Goal: Task Accomplishment & Management: Use online tool/utility

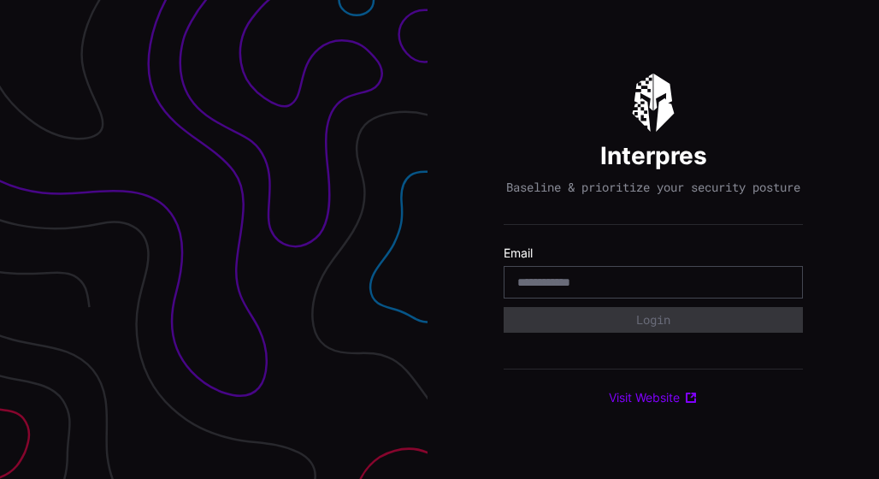
click at [556, 278] on div at bounding box center [652, 282] width 299 height 32
click at [560, 286] on input "email" at bounding box center [653, 281] width 272 height 15
click at [561, 287] on input "email" at bounding box center [653, 281] width 272 height 15
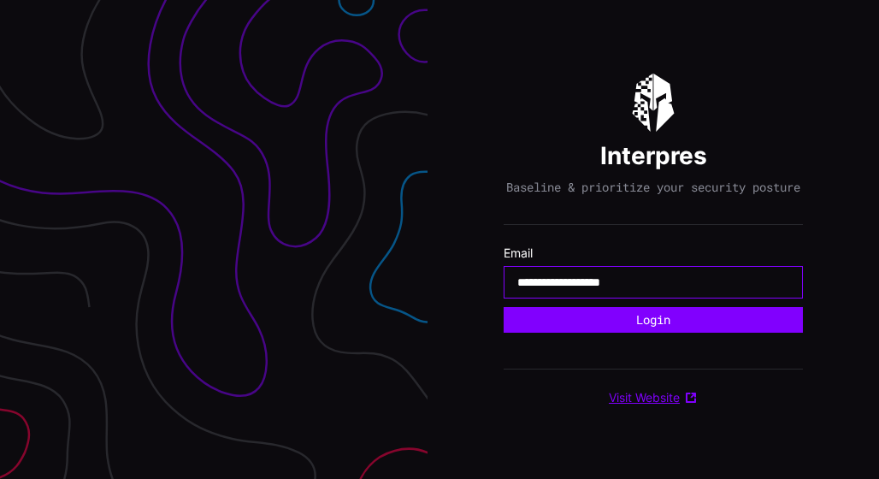
type input "**********"
click at [668, 298] on div "**********" at bounding box center [652, 282] width 299 height 32
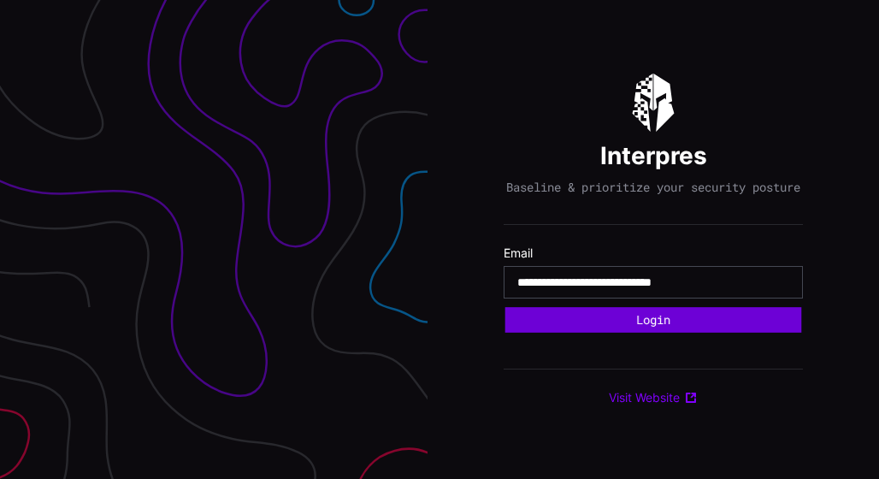
click at [656, 324] on button "Login" at bounding box center [653, 320] width 297 height 26
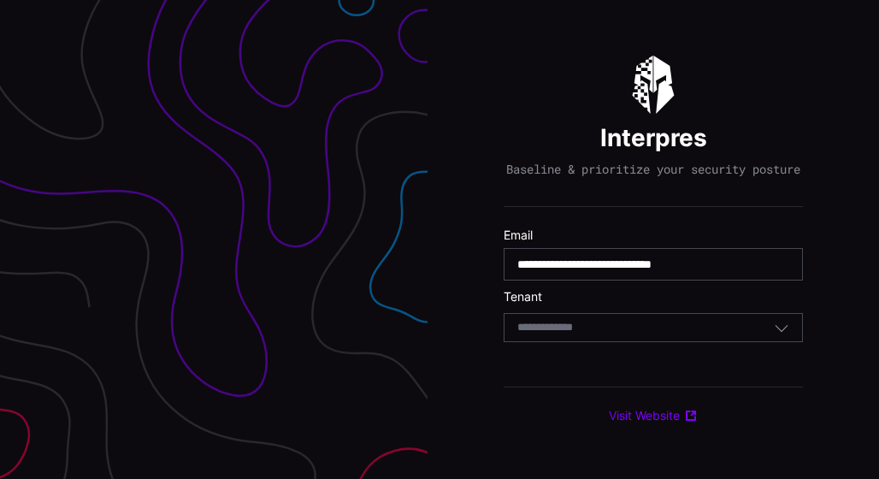
click at [603, 335] on input at bounding box center [561, 328] width 88 height 15
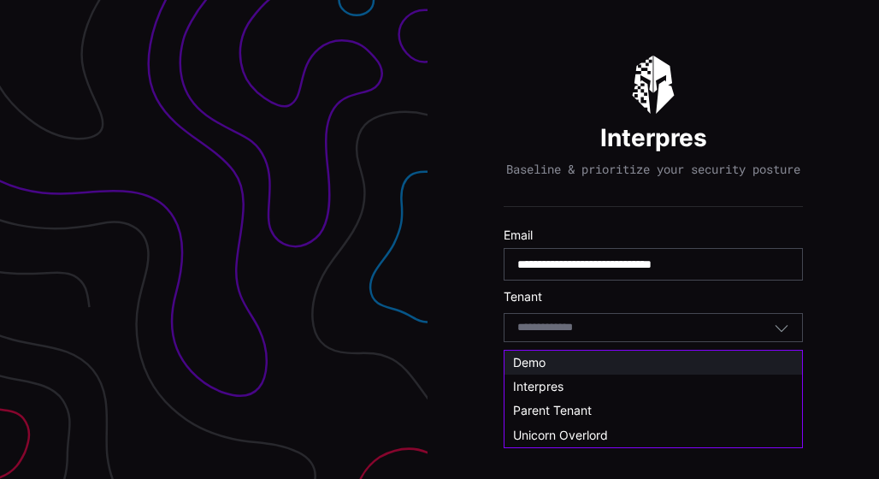
click at [544, 352] on div "Demo" at bounding box center [652, 362] width 297 height 24
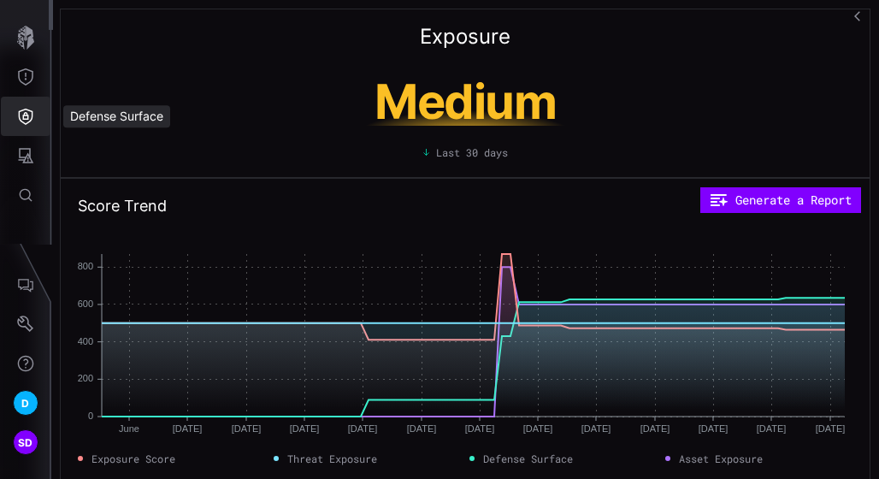
click at [27, 121] on icon "Defense Surface" at bounding box center [25, 116] width 17 height 17
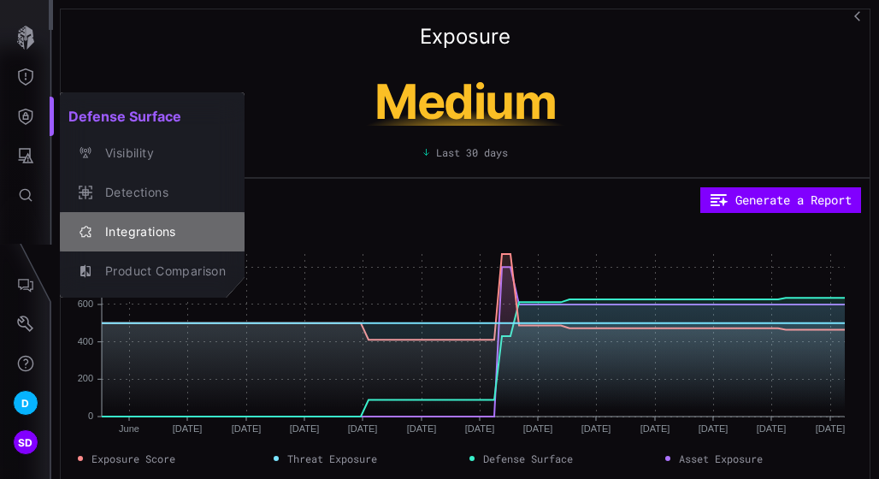
click at [142, 224] on div "Integrations" at bounding box center [161, 231] width 129 height 21
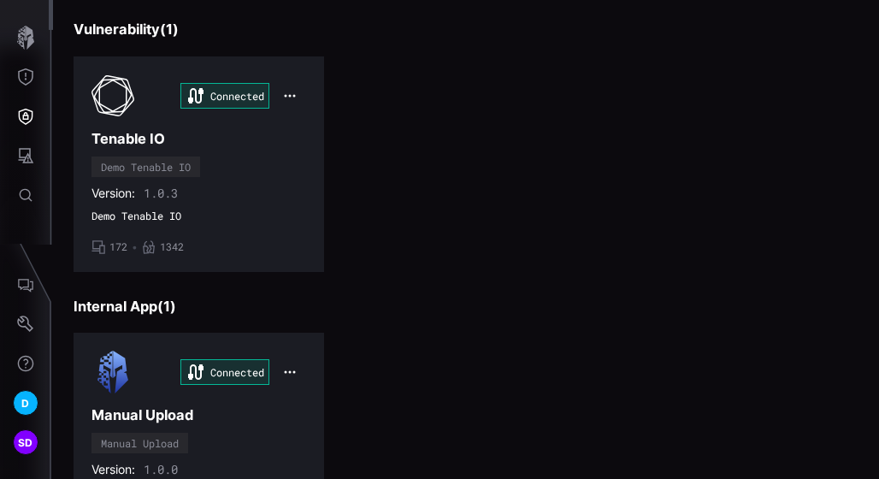
scroll to position [757, 0]
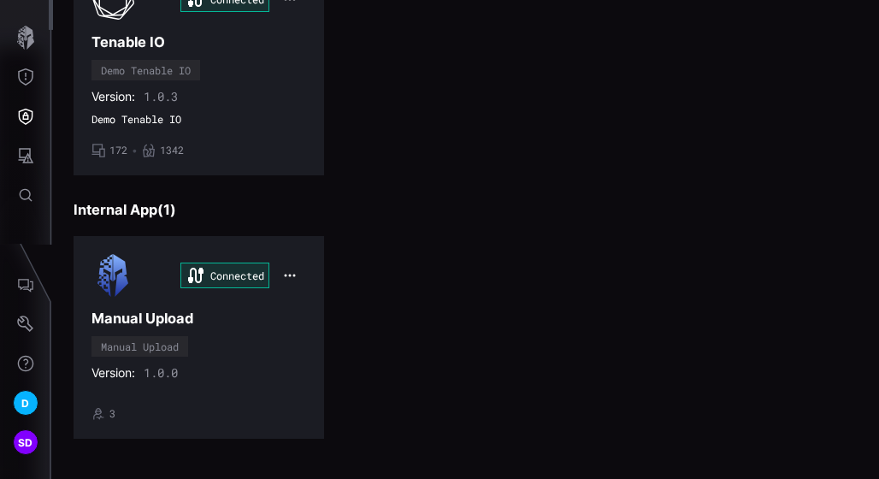
click at [230, 309] on h3 "Manual Upload" at bounding box center [198, 318] width 215 height 18
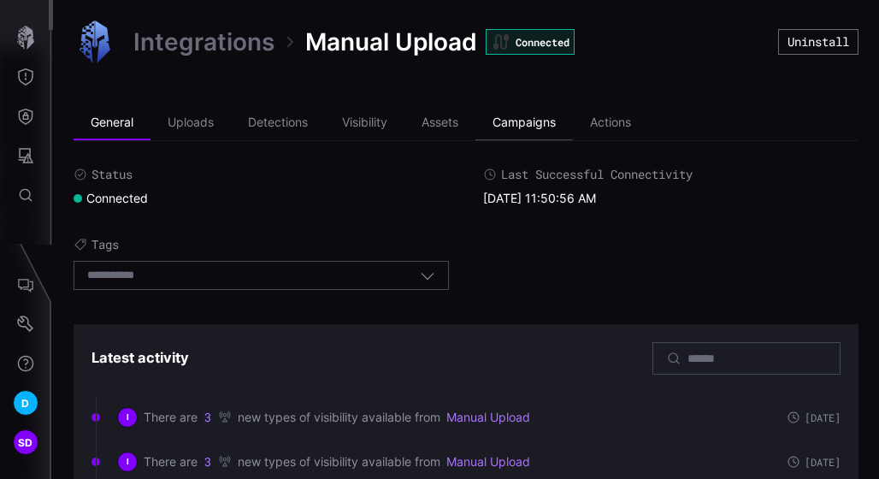
click at [525, 123] on li "Campaigns" at bounding box center [523, 123] width 97 height 34
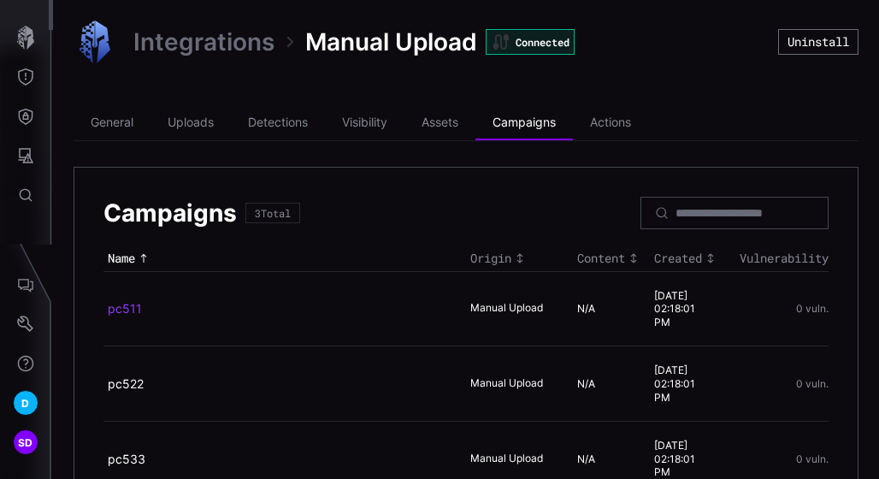
click at [135, 307] on link "pc511" at bounding box center [125, 308] width 34 height 15
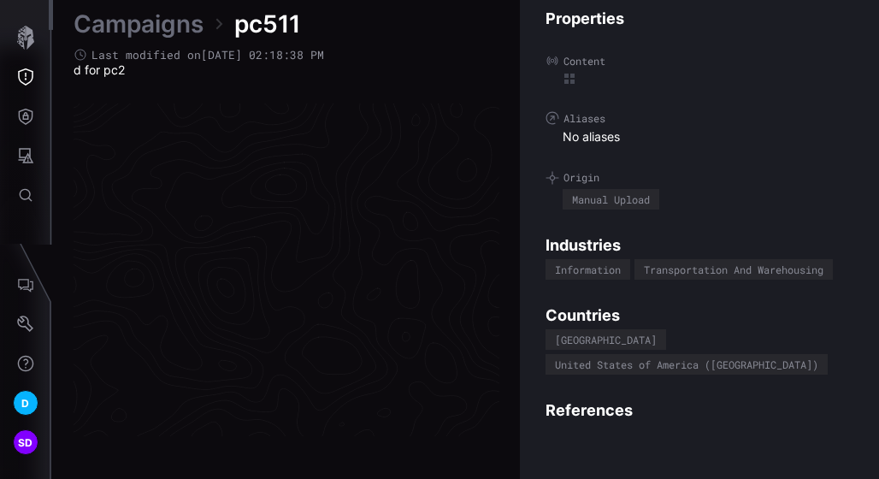
scroll to position [3687, 1075]
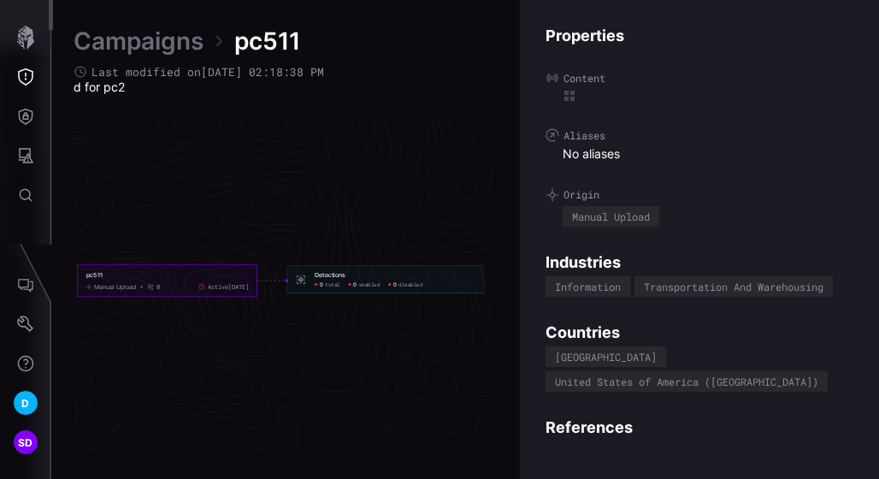
click at [131, 42] on link "Campaigns" at bounding box center [139, 41] width 130 height 31
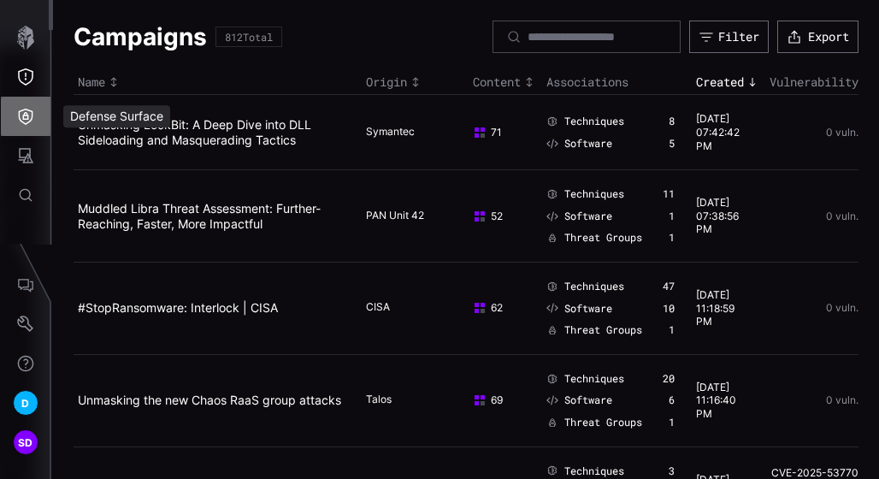
click at [32, 114] on icon "Defense Surface" at bounding box center [26, 117] width 15 height 16
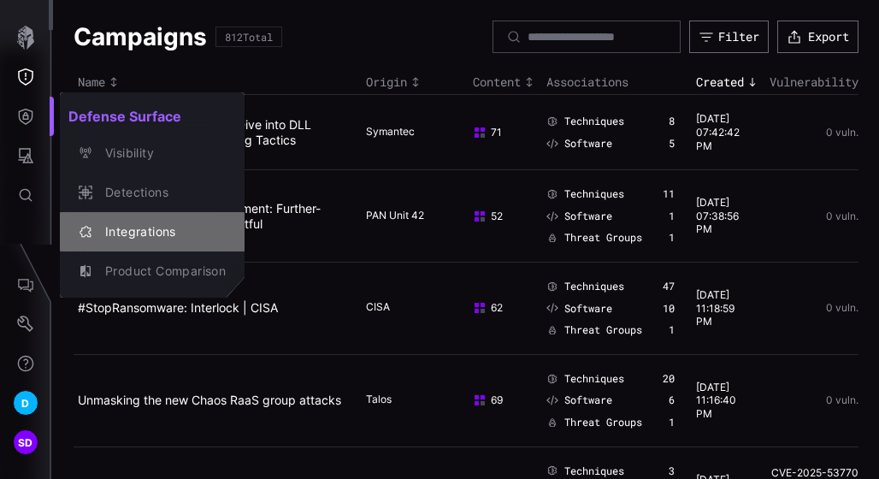
click at [123, 225] on div "Integrations" at bounding box center [161, 231] width 129 height 21
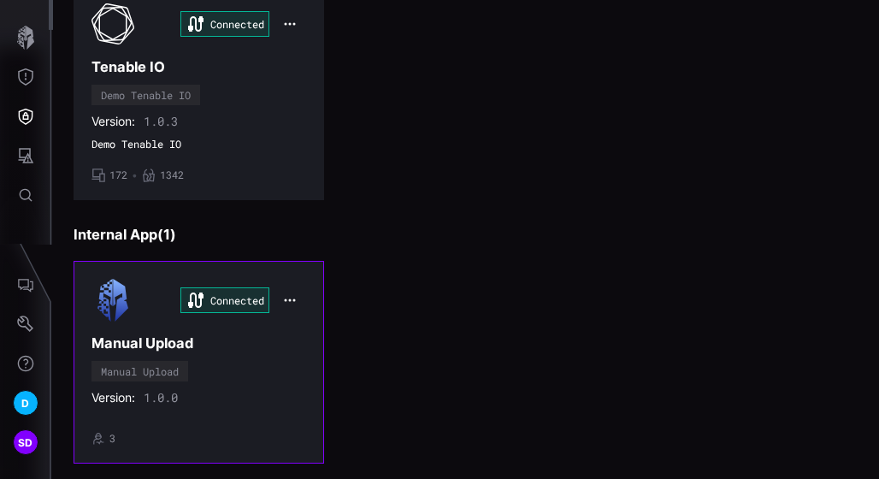
scroll to position [757, 0]
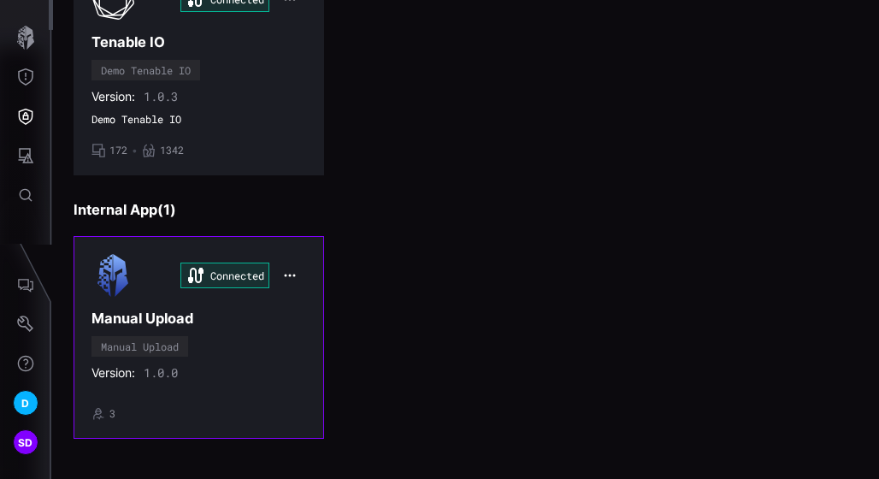
click at [243, 312] on h3 "Manual Upload" at bounding box center [198, 318] width 215 height 18
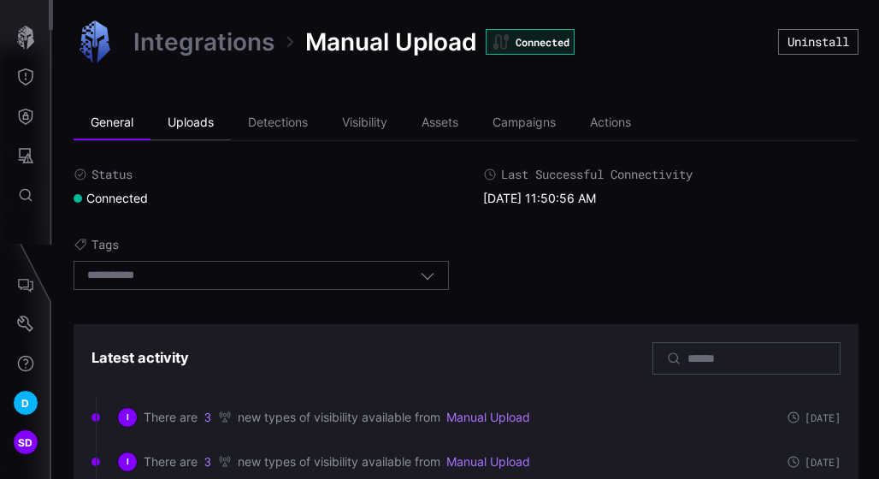
click at [200, 116] on li "Uploads" at bounding box center [190, 123] width 80 height 34
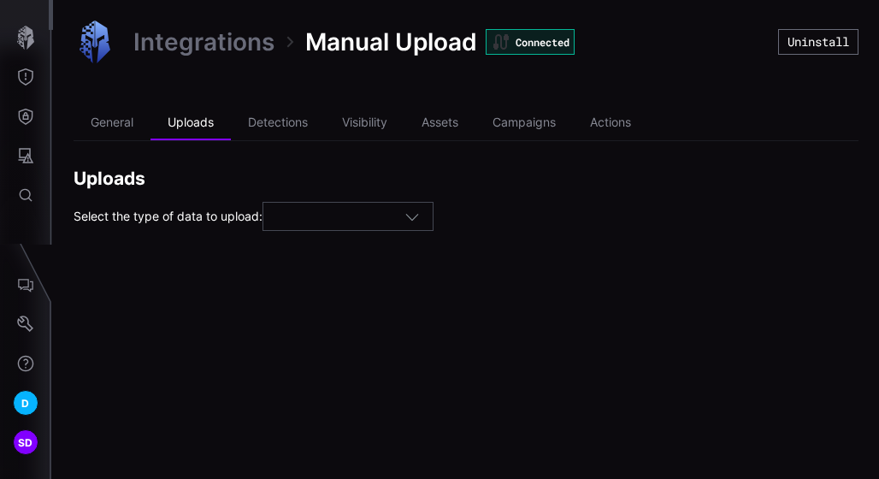
click at [345, 221] on div at bounding box center [340, 216] width 128 height 15
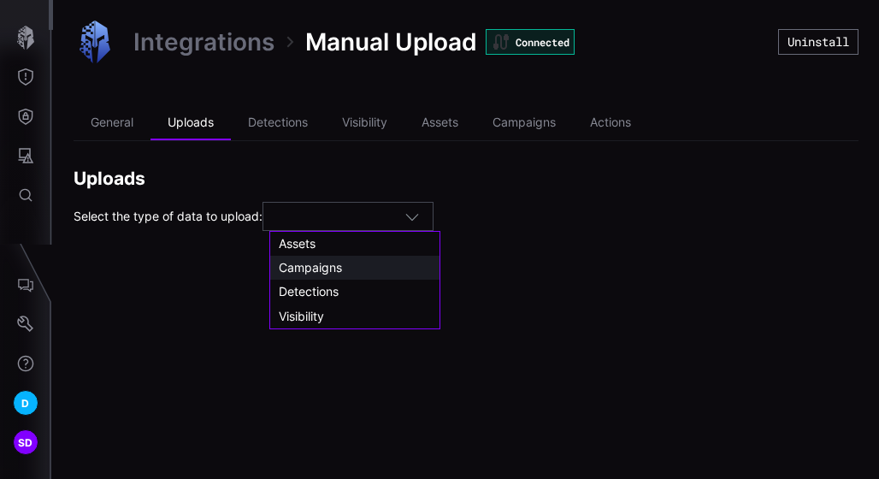
click at [325, 267] on span "Campaigns" at bounding box center [310, 267] width 63 height 15
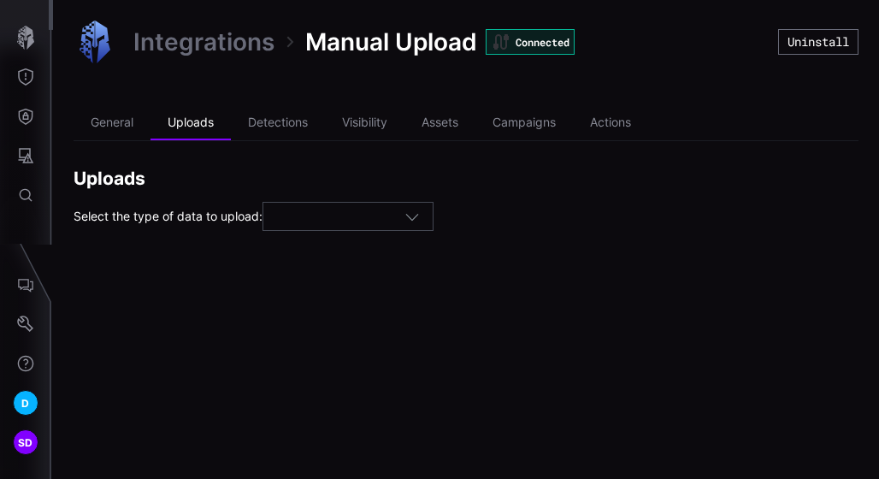
type input "*********"
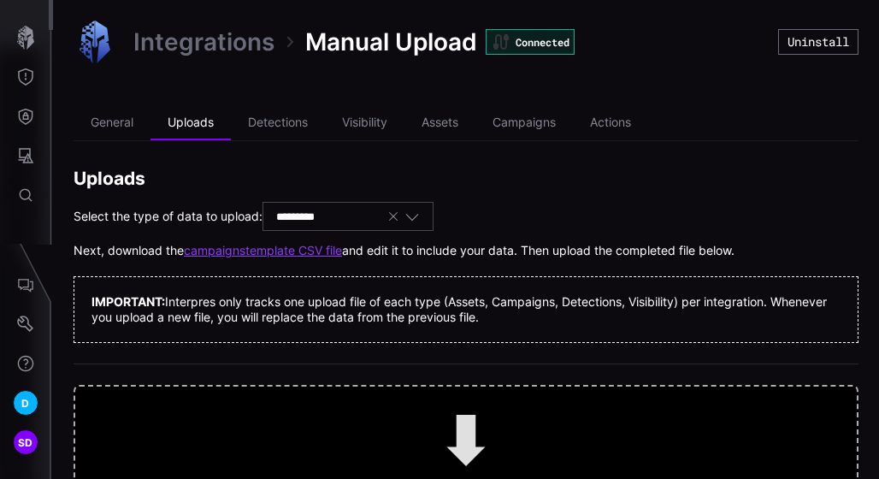
scroll to position [115, 0]
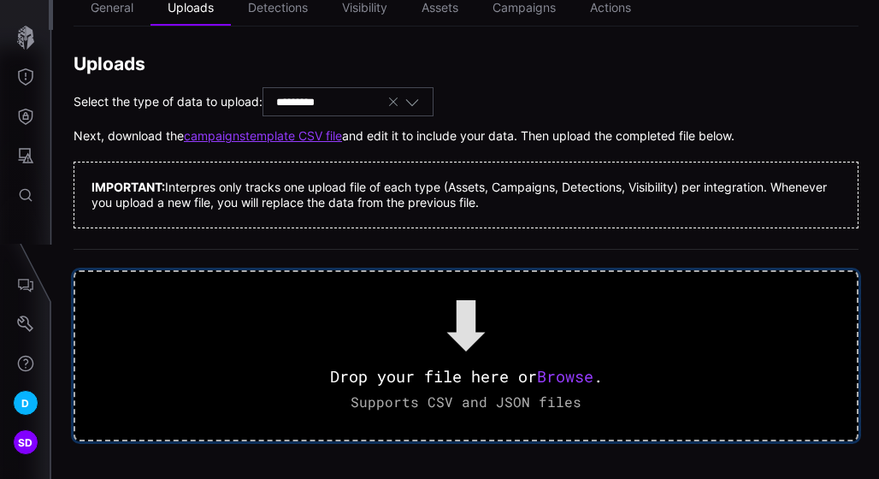
click at [569, 376] on span "Browse" at bounding box center [565, 376] width 56 height 21
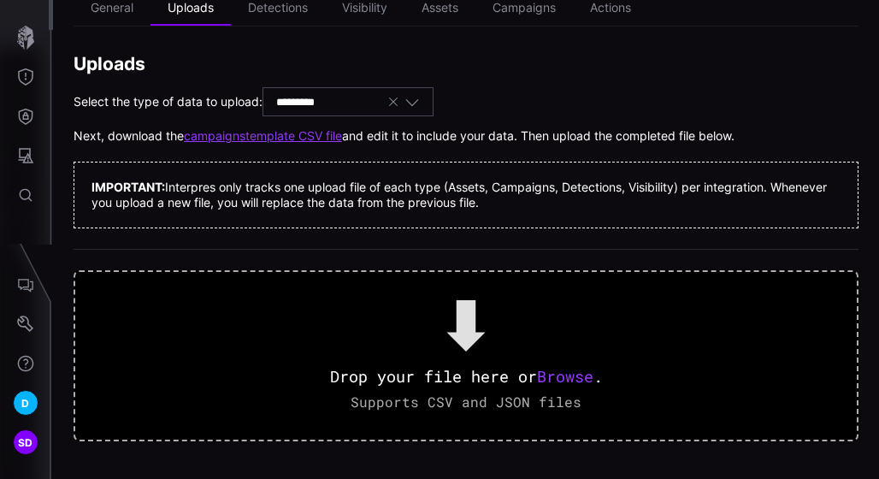
scroll to position [0, 0]
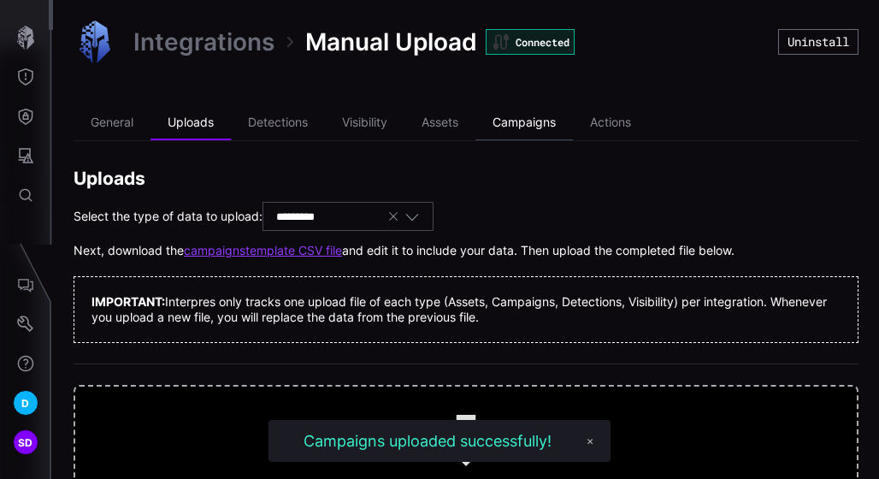
click at [522, 126] on li "Campaigns" at bounding box center [523, 123] width 97 height 34
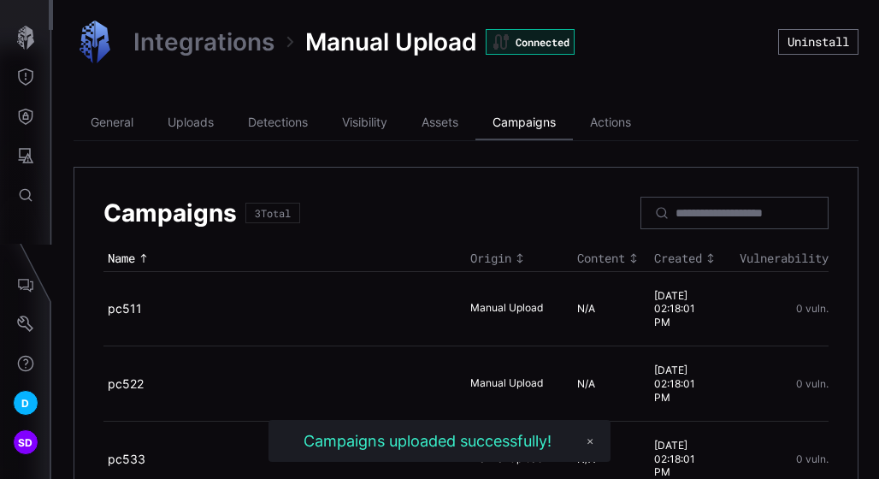
scroll to position [99, 0]
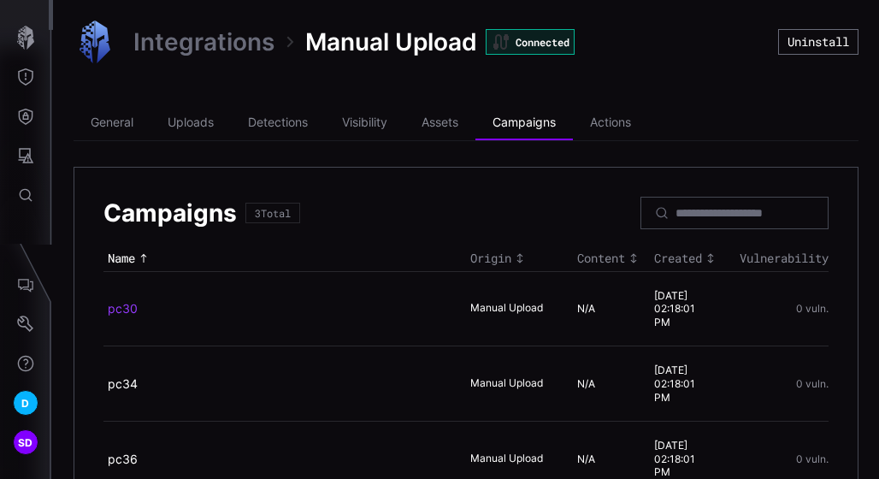
click at [128, 309] on link "pc30" at bounding box center [123, 308] width 30 height 15
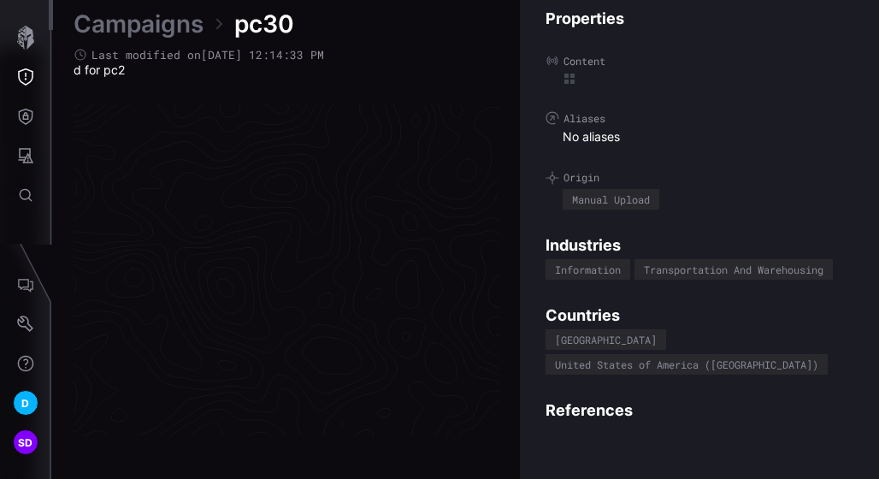
scroll to position [3687, 1075]
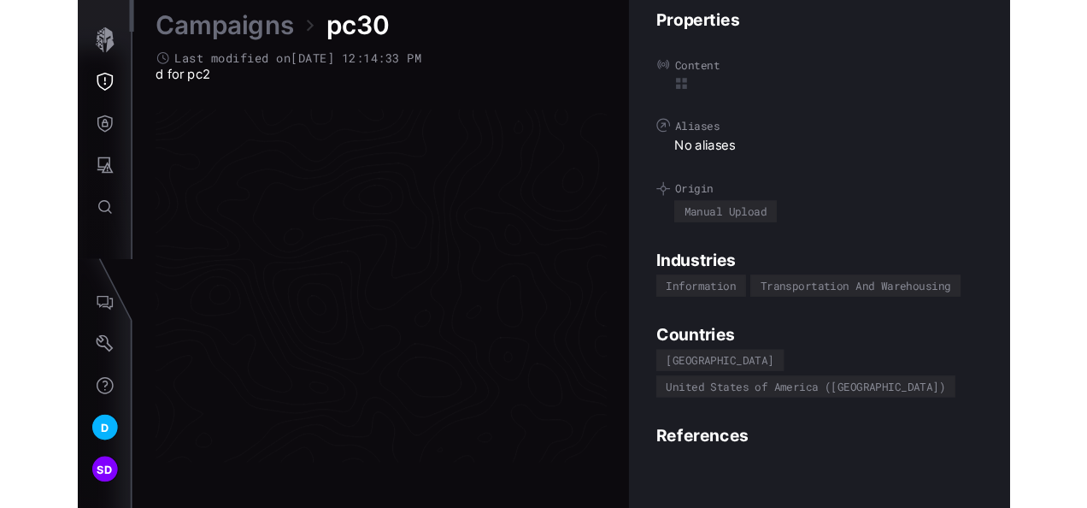
scroll to position [3687, 1075]
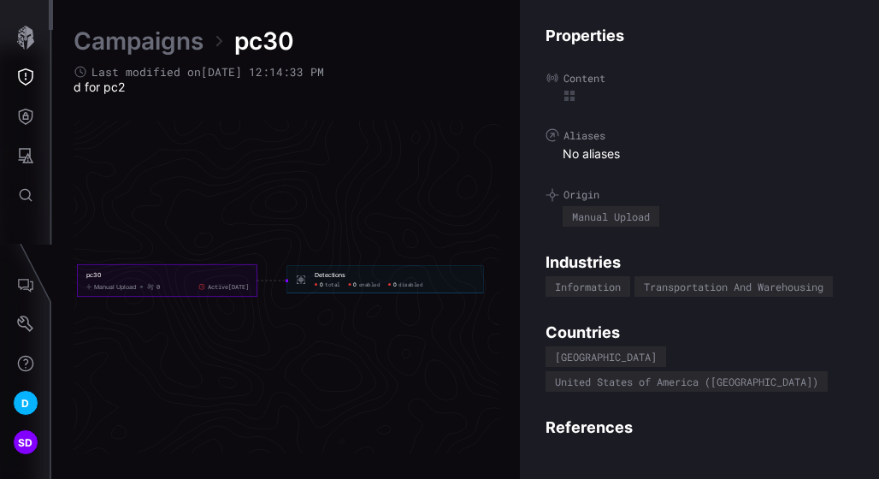
click at [120, 40] on link "Campaigns" at bounding box center [139, 41] width 130 height 31
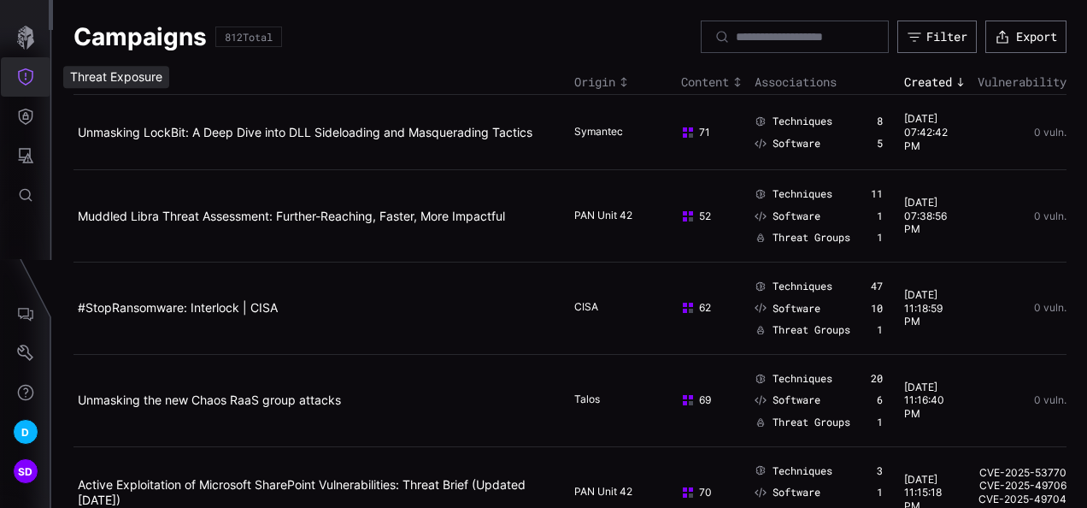
click at [24, 71] on icon "Threat Exposure" at bounding box center [25, 76] width 17 height 17
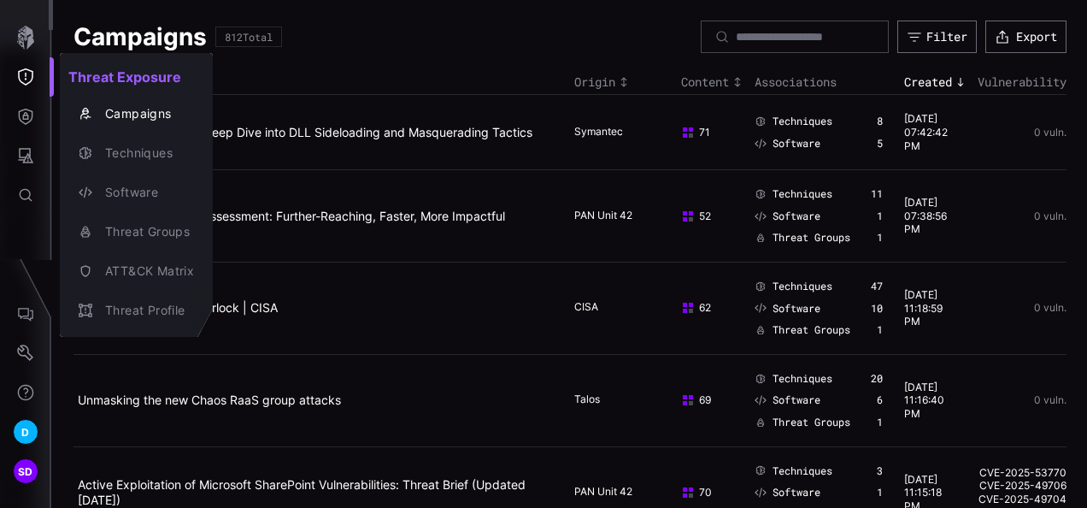
click at [21, 113] on div at bounding box center [543, 254] width 1087 height 508
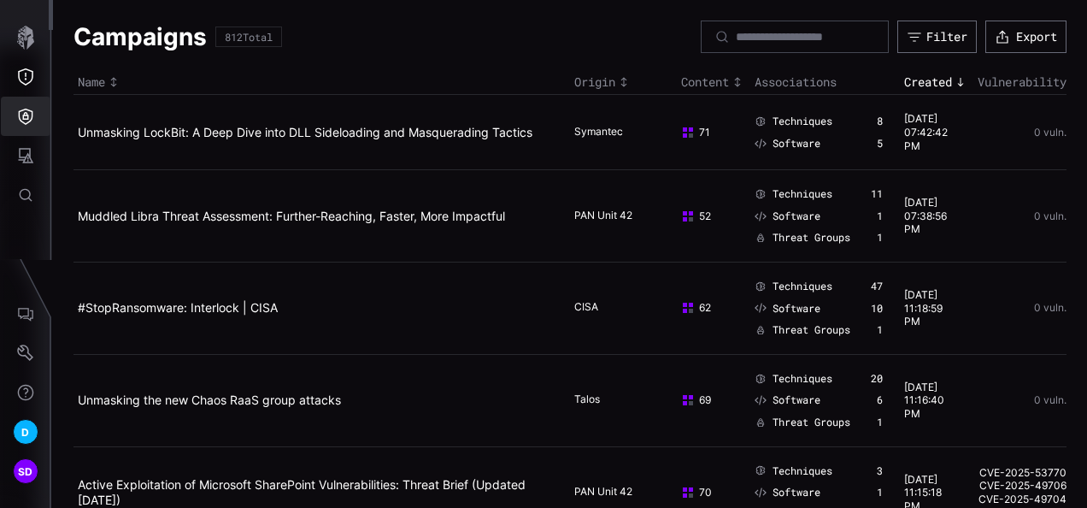
click at [21, 113] on icon "Defense Surface" at bounding box center [25, 116] width 17 height 17
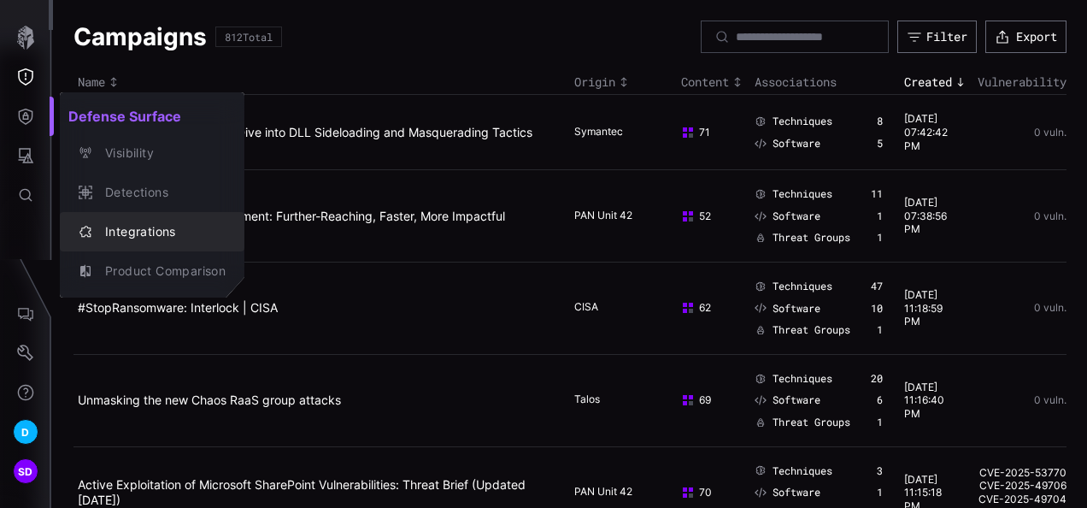
click at [143, 228] on div "Integrations" at bounding box center [161, 231] width 129 height 21
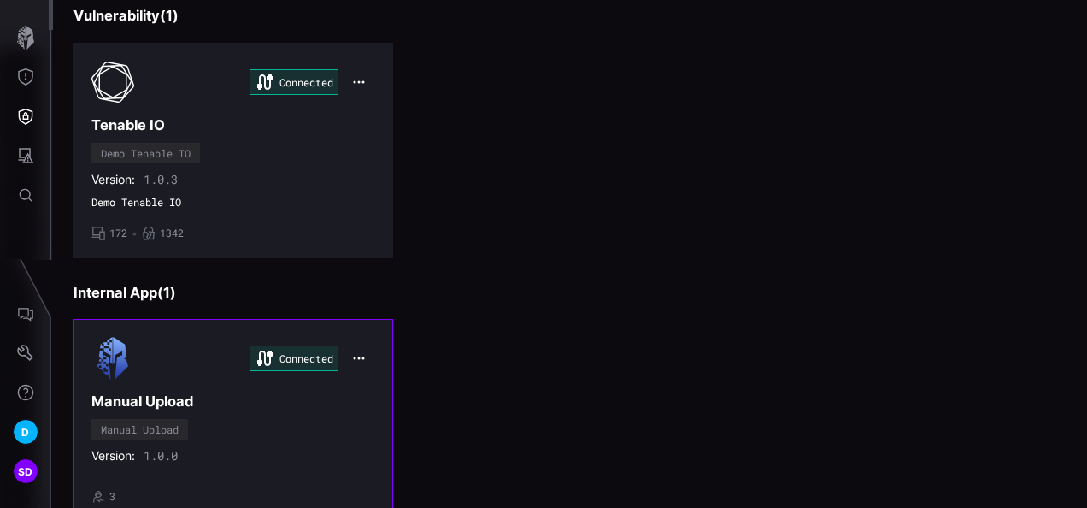
scroll to position [728, 0]
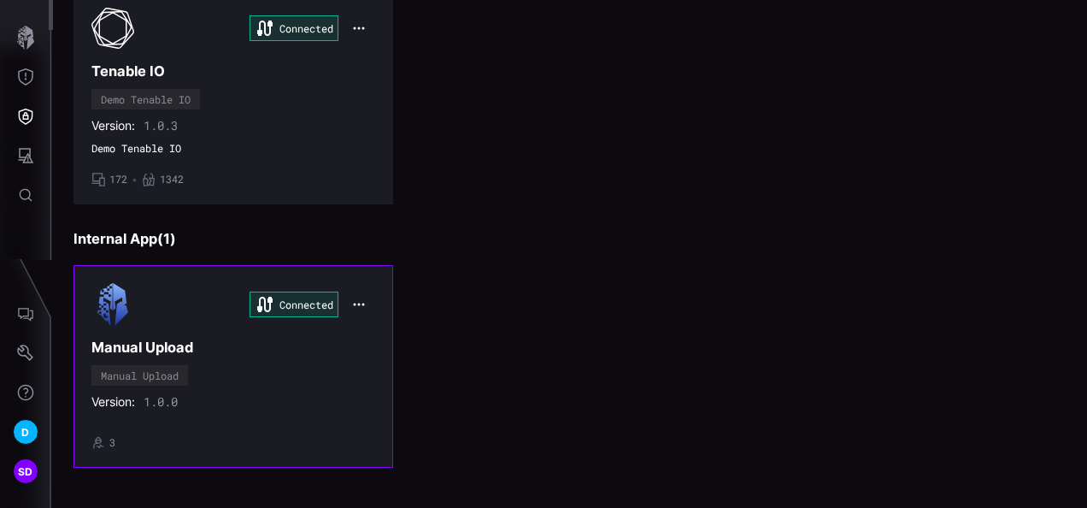
click at [198, 332] on div "Connected Manual Upload Manual Upload Version: 1.0.0 • 3" at bounding box center [233, 366] width 284 height 166
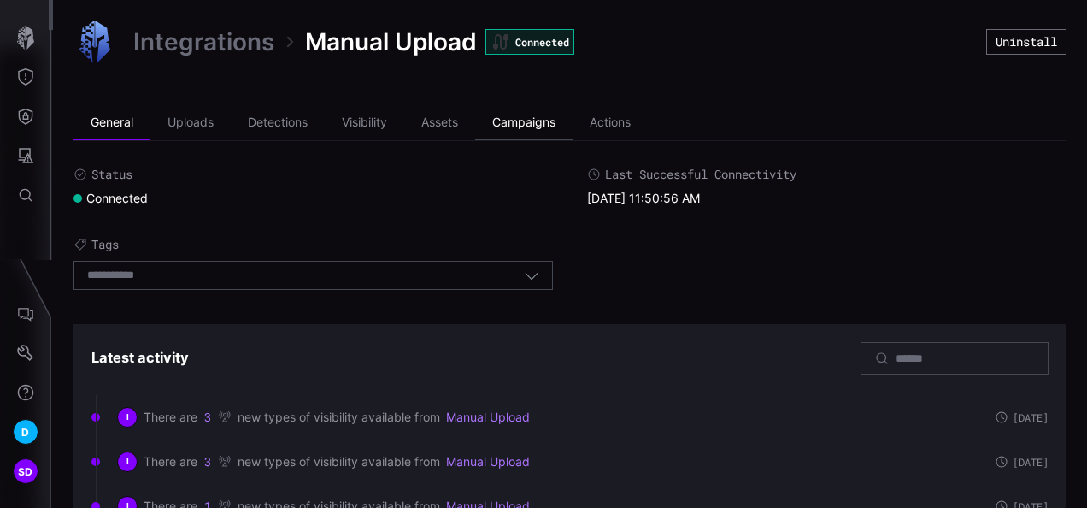
click at [523, 118] on li "Campaigns" at bounding box center [523, 123] width 97 height 34
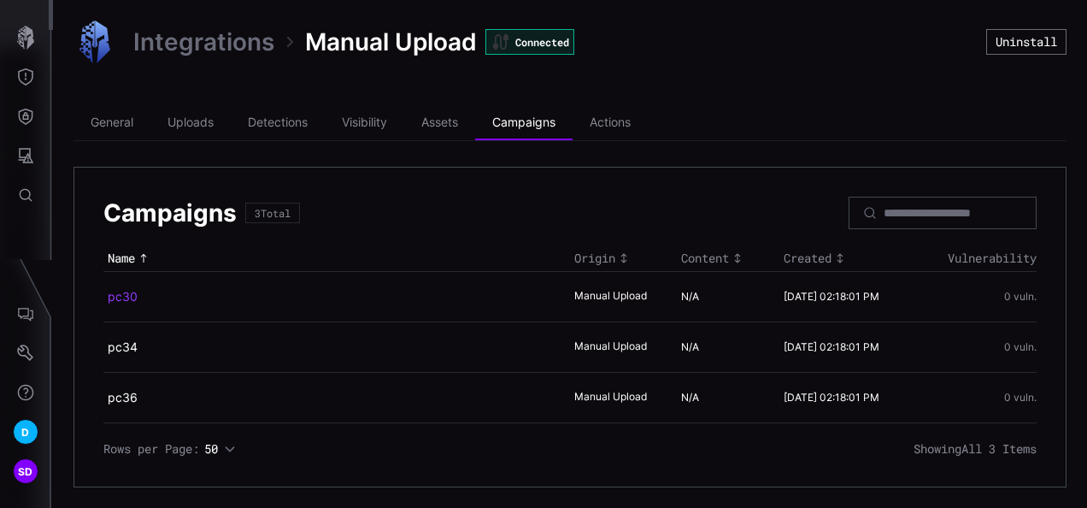
click at [128, 297] on link "pc30" at bounding box center [123, 296] width 30 height 15
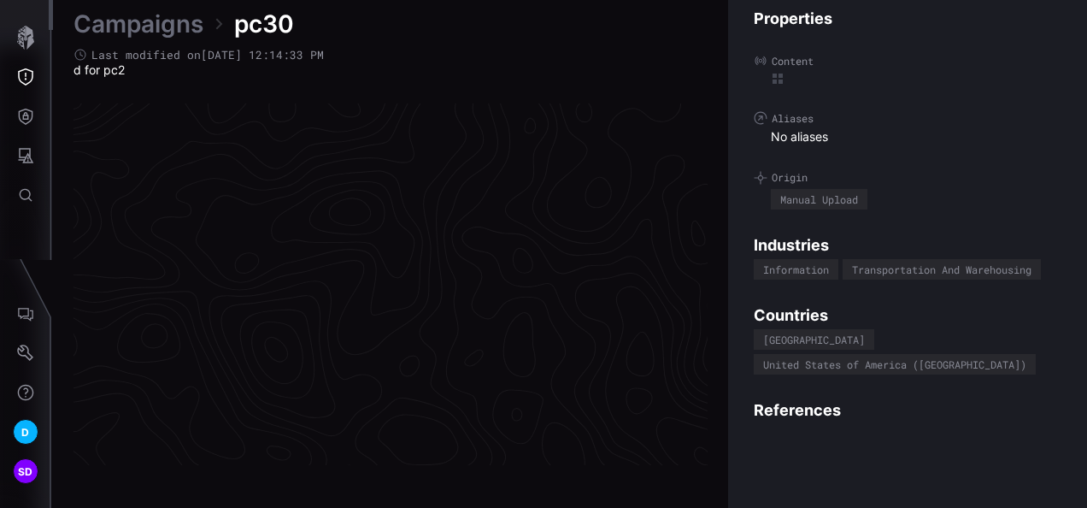
scroll to position [3672, 971]
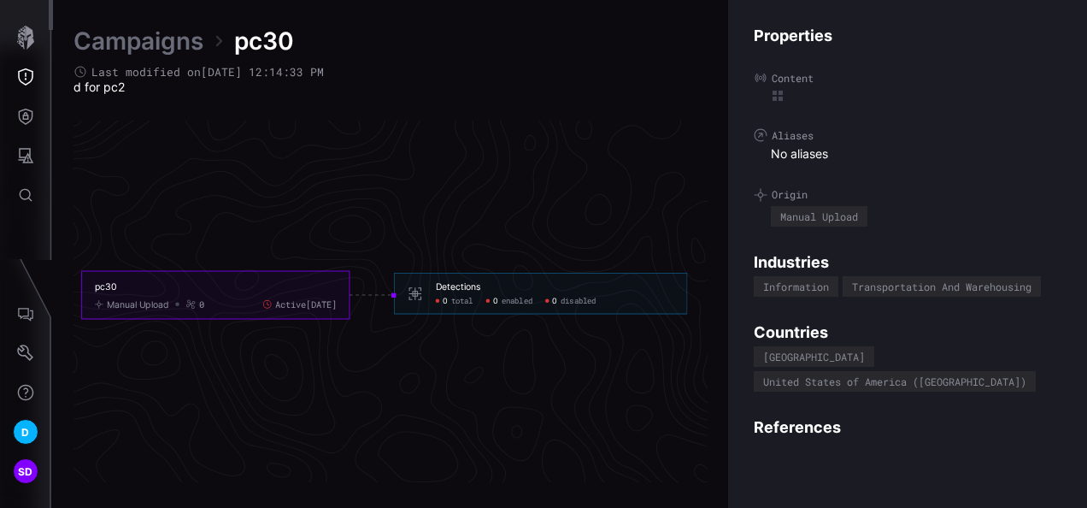
click at [103, 286] on div "pc30" at bounding box center [206, 287] width 223 height 12
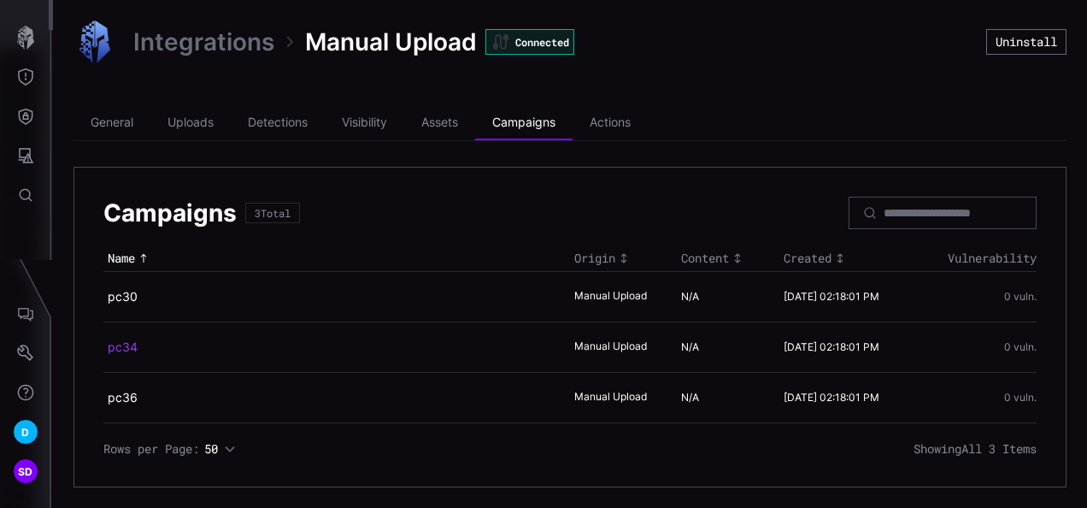
click at [116, 343] on link "pc34" at bounding box center [123, 346] width 30 height 15
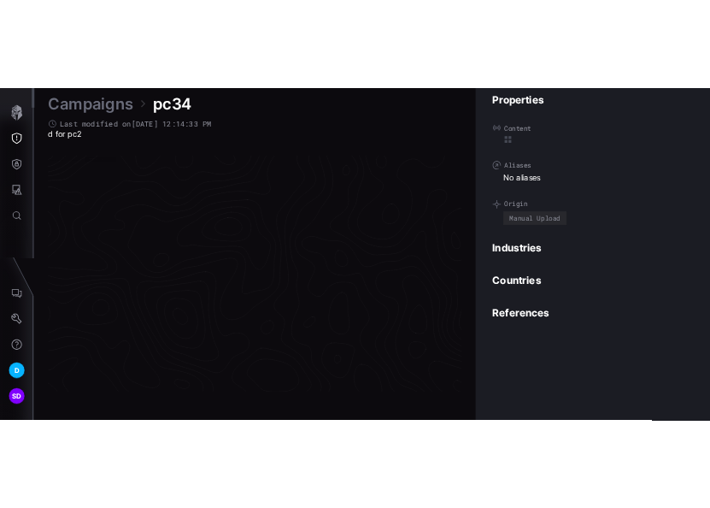
scroll to position [3672, 971]
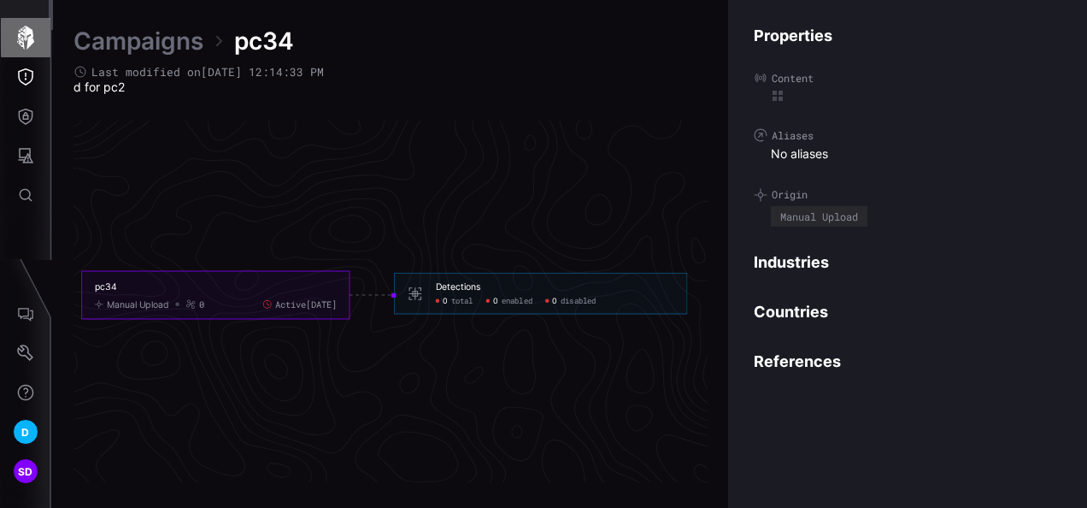
click at [21, 41] on icon "button" at bounding box center [25, 38] width 17 height 24
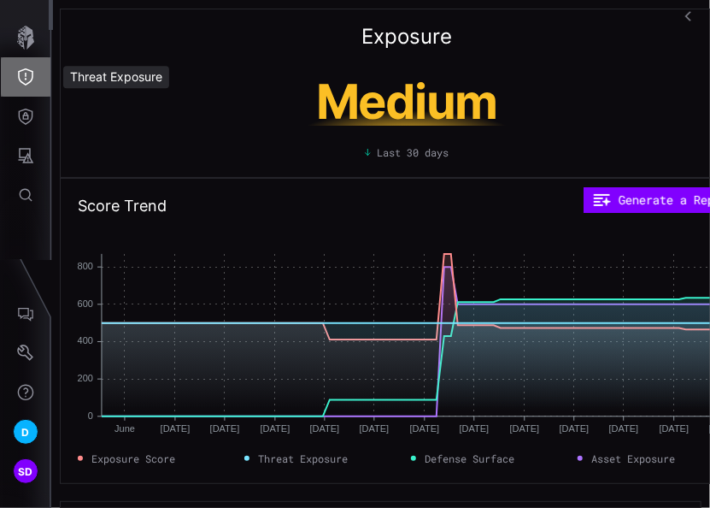
click at [26, 80] on icon "Threat Exposure" at bounding box center [25, 76] width 17 height 17
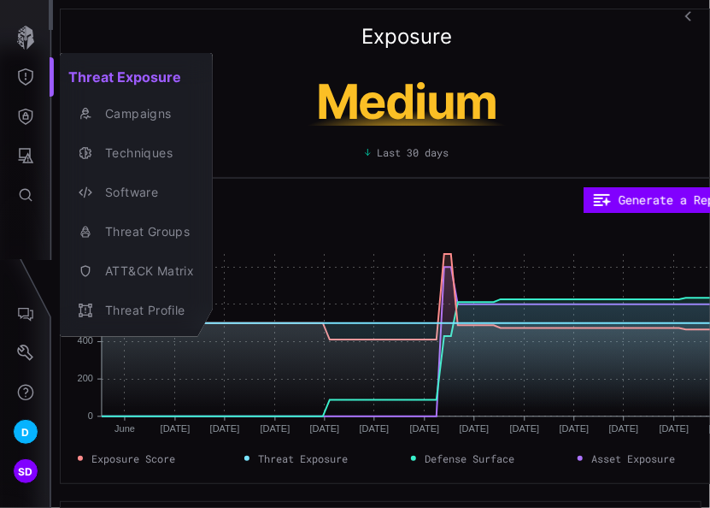
click at [19, 116] on div at bounding box center [355, 254] width 710 height 508
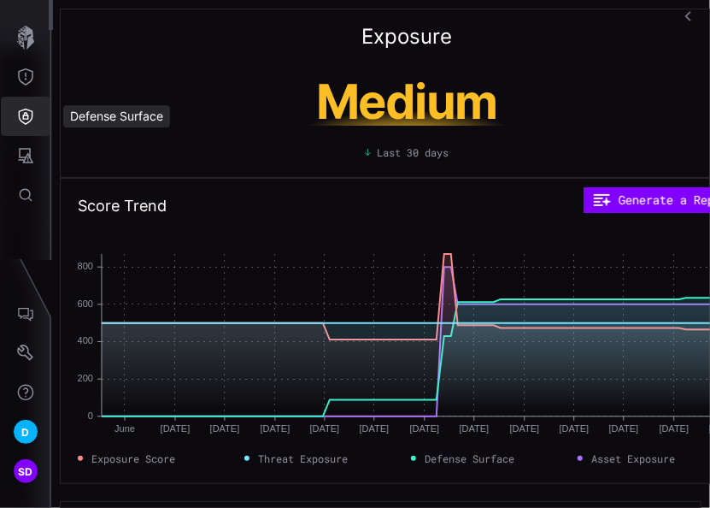
click at [26, 116] on icon "Defense Surface" at bounding box center [25, 116] width 17 height 17
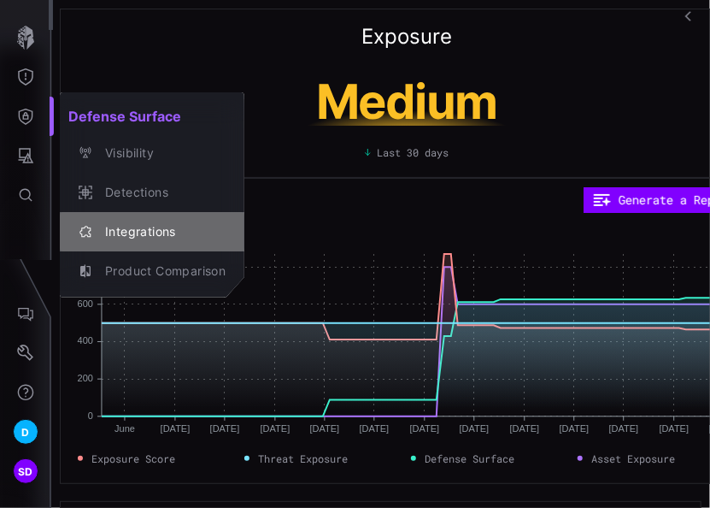
click at [136, 226] on div "Integrations" at bounding box center [161, 231] width 129 height 21
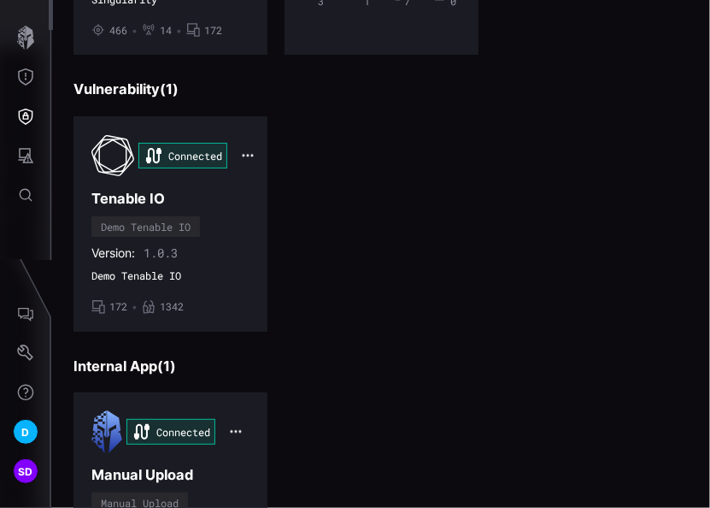
scroll to position [783, 0]
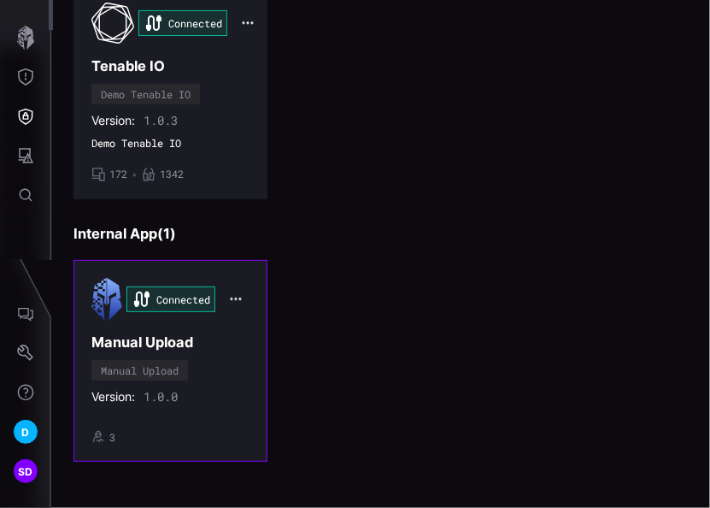
click at [201, 344] on div "Connected Manual Upload Manual Upload Version: 1.0.0 • 3" at bounding box center [170, 361] width 158 height 166
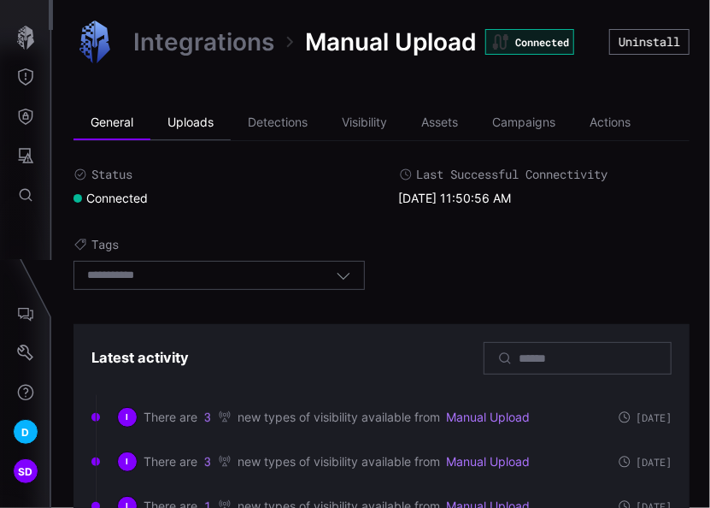
click at [191, 125] on li "Uploads" at bounding box center [190, 123] width 80 height 34
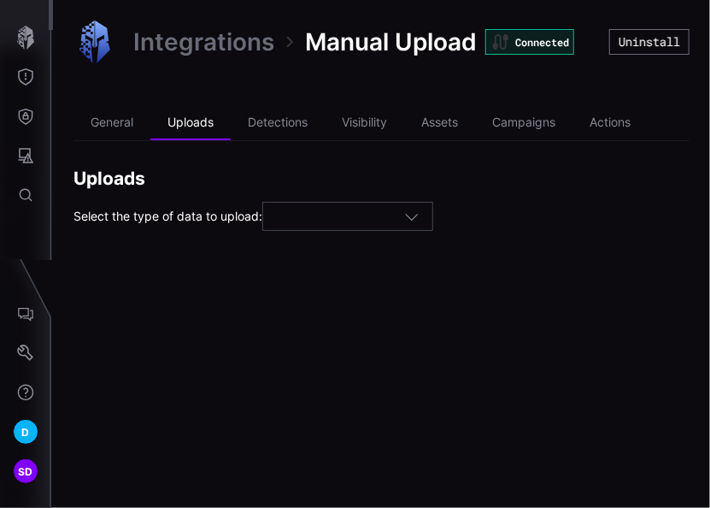
click at [420, 214] on icon "button" at bounding box center [411, 216] width 15 height 15
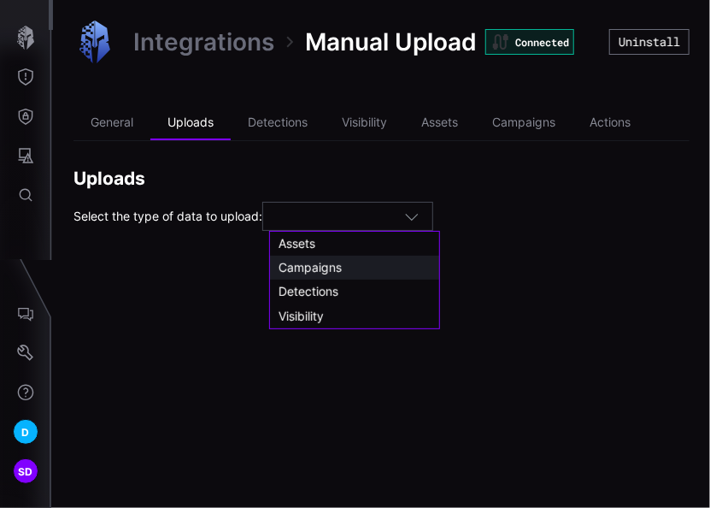
click at [321, 264] on span "Campaigns" at bounding box center [310, 267] width 63 height 15
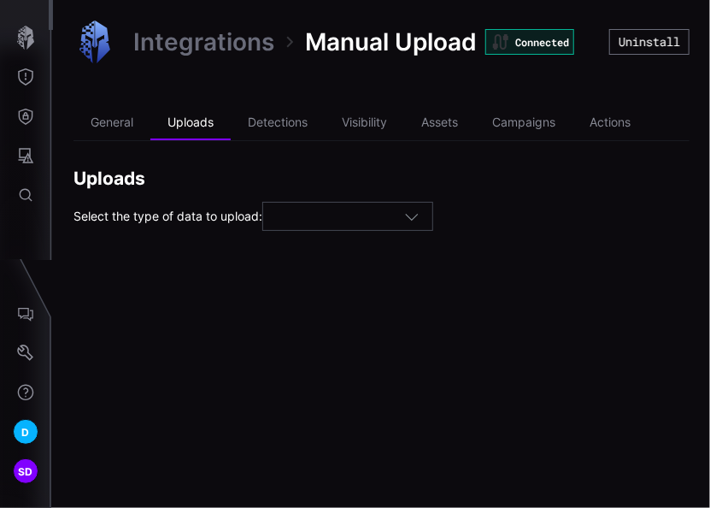
type input "*********"
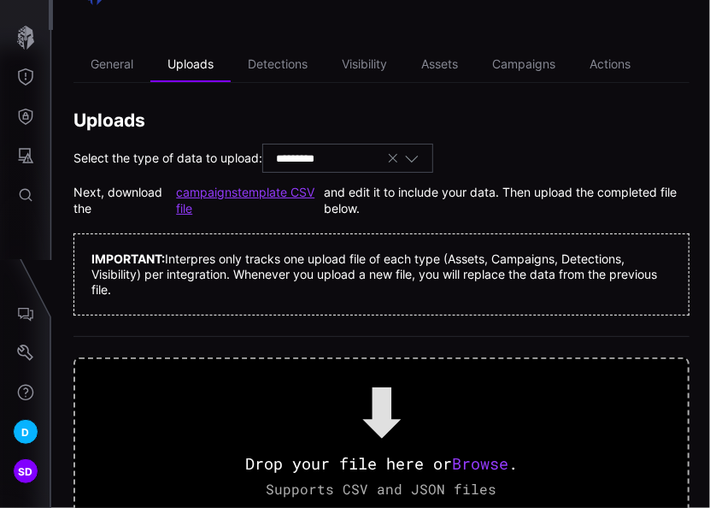
scroll to position [116, 0]
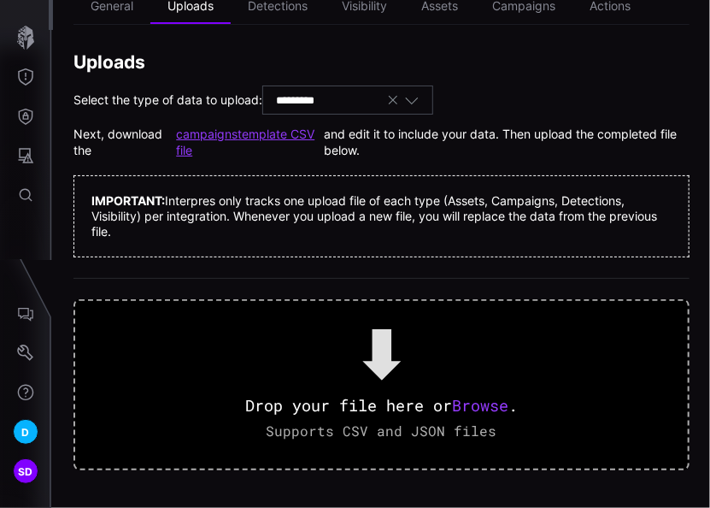
click at [233, 133] on link "campaigns template CSV file" at bounding box center [250, 142] width 148 height 31
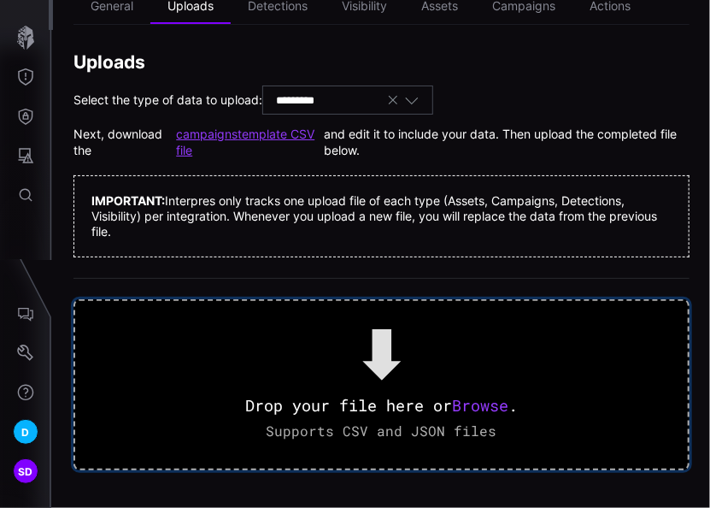
click at [492, 397] on span "Browse" at bounding box center [480, 405] width 56 height 21
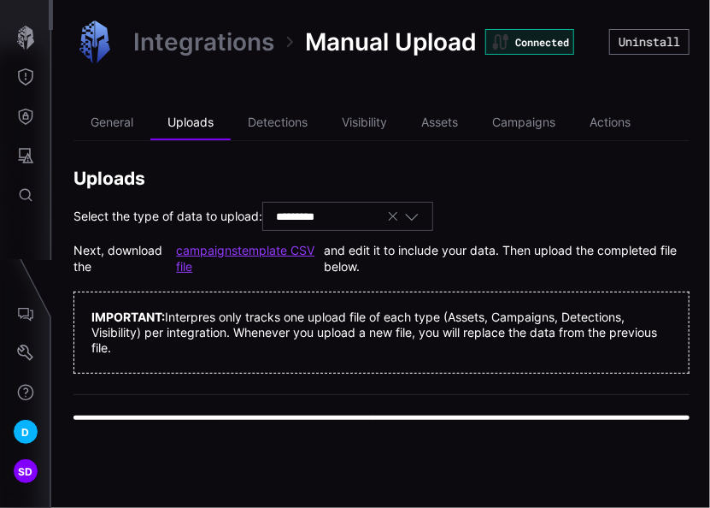
scroll to position [0, 0]
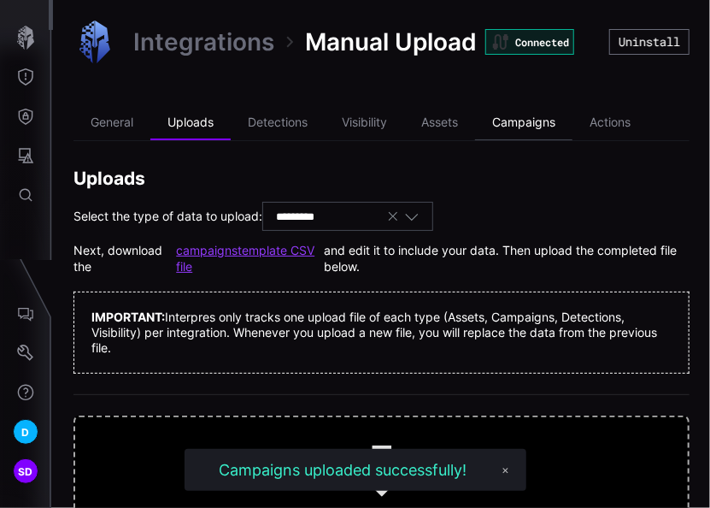
click at [521, 121] on li "Campaigns" at bounding box center [523, 123] width 97 height 34
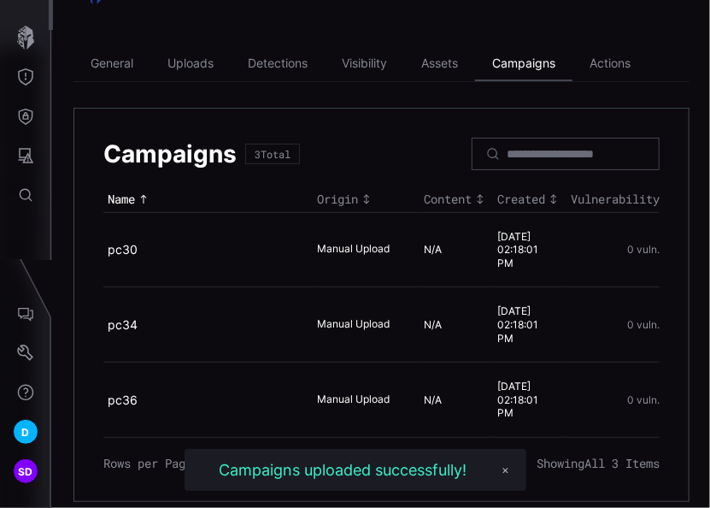
scroll to position [70, 0]
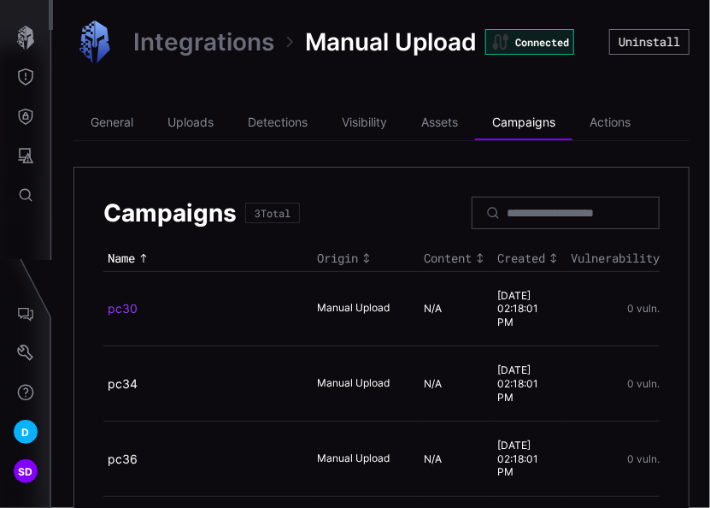
click at [130, 304] on link "pc30" at bounding box center [123, 308] width 30 height 15
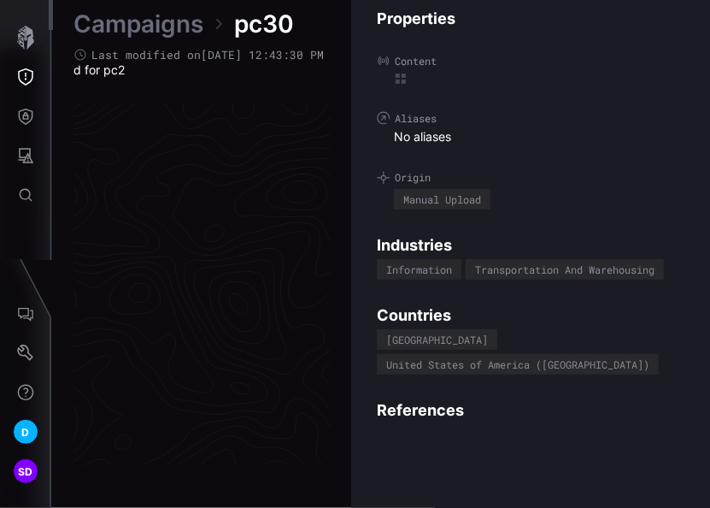
scroll to position [3679, 1160]
